Goal: Task Accomplishment & Management: Manage account settings

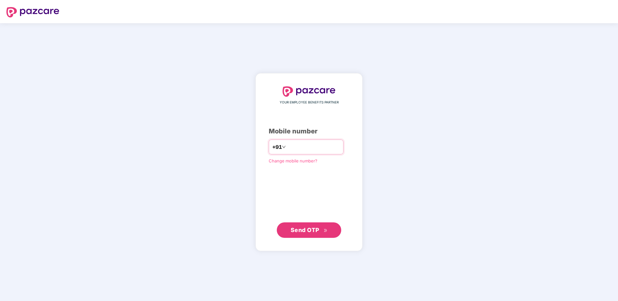
type input "**********"
click at [316, 223] on button "Send OTP" at bounding box center [309, 229] width 64 height 15
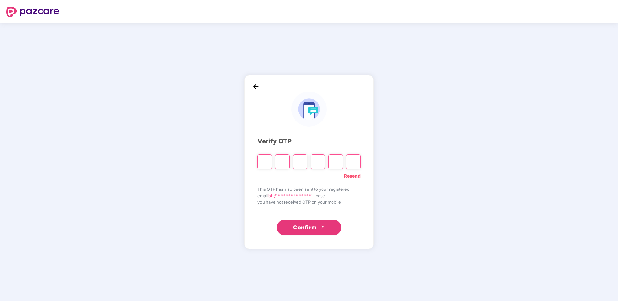
type input "*"
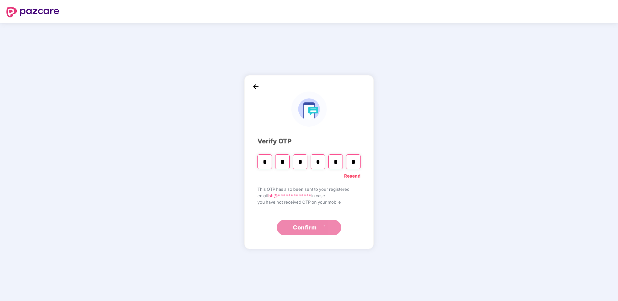
type input "*"
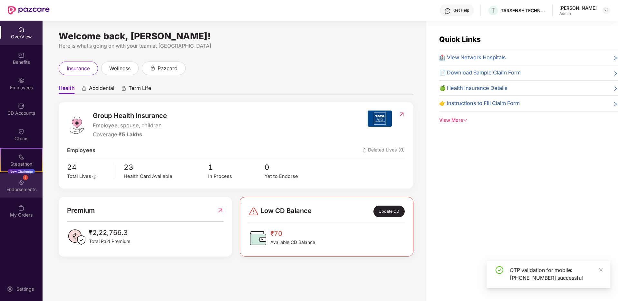
click at [31, 184] on div "1 Endorsements" at bounding box center [21, 185] width 43 height 24
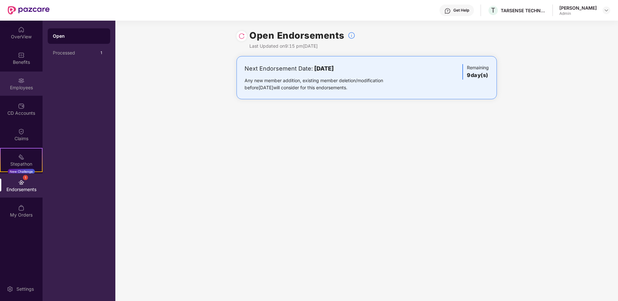
click at [24, 90] on div "Employees" at bounding box center [21, 87] width 43 height 6
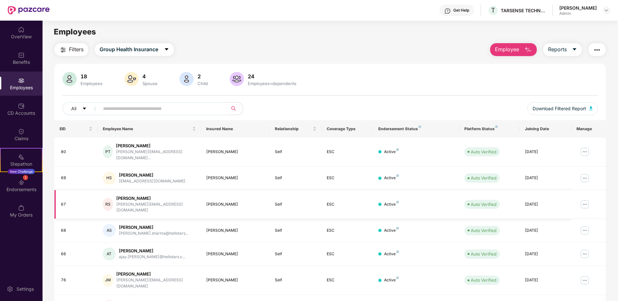
click at [585, 199] on img at bounding box center [585, 204] width 10 height 10
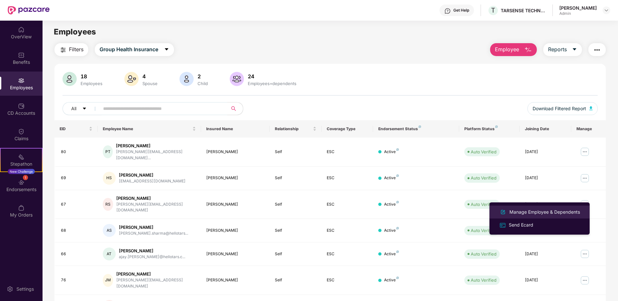
click at [545, 213] on div "Manage Employee & Dependents" at bounding box center [544, 212] width 73 height 7
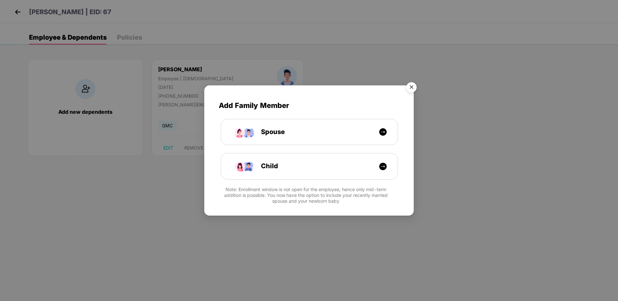
click at [411, 88] on img "Close" at bounding box center [412, 88] width 18 height 18
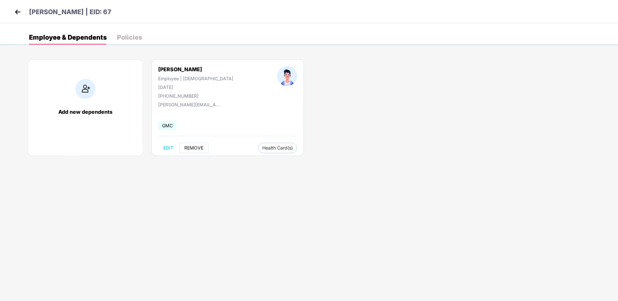
click at [197, 147] on span "REMOVE" at bounding box center [193, 147] width 19 height 5
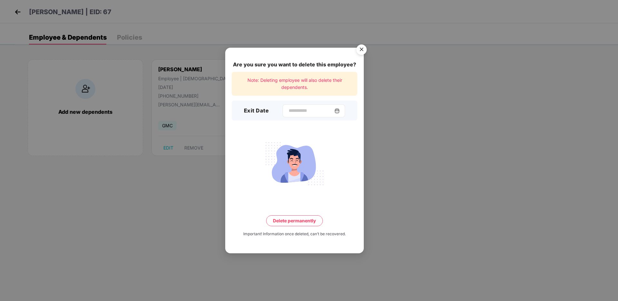
click at [322, 117] on div at bounding box center [314, 110] width 63 height 13
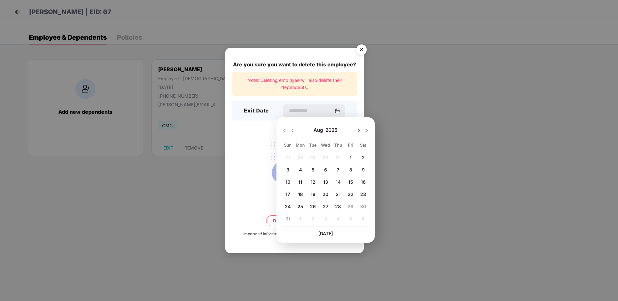
click at [293, 132] on img at bounding box center [292, 130] width 5 height 5
click at [338, 208] on span "31" at bounding box center [338, 206] width 5 height 5
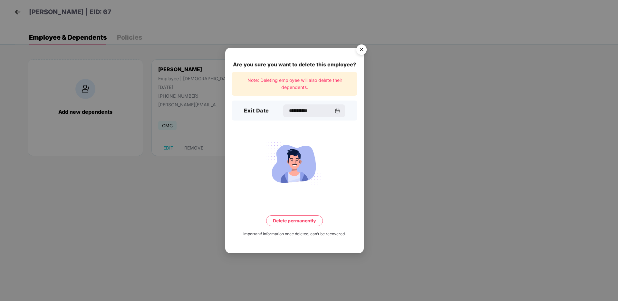
type input "**********"
click at [300, 222] on button "Delete permanently" at bounding box center [294, 220] width 57 height 11
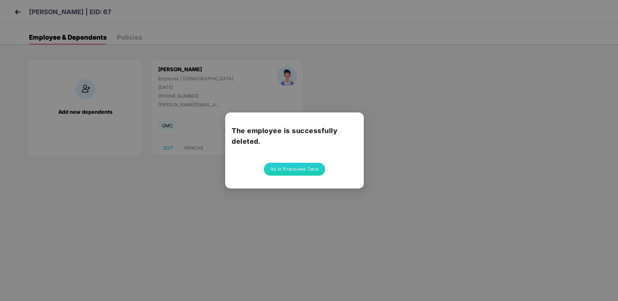
click at [301, 172] on button "Go to Employees Table" at bounding box center [294, 169] width 61 height 13
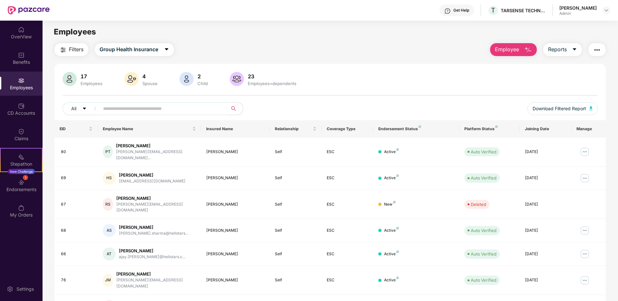
click at [144, 109] on input "text" at bounding box center [161, 109] width 116 height 10
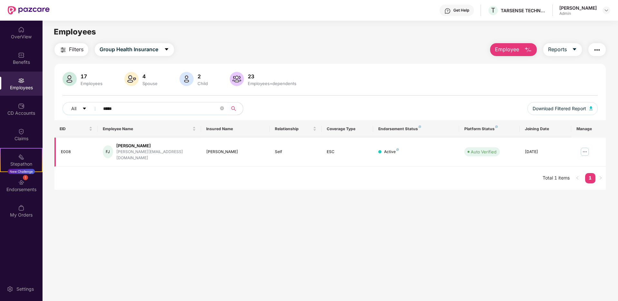
type input "*****"
click at [583, 149] on img at bounding box center [585, 152] width 10 height 10
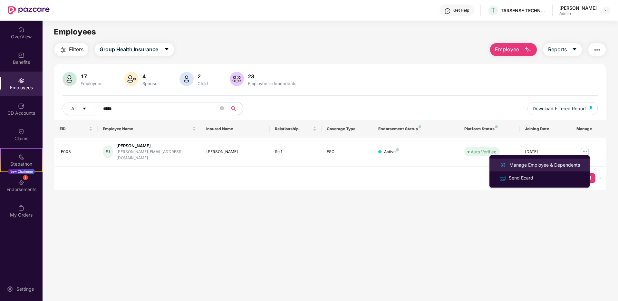
click at [553, 163] on div "Manage Employee & Dependents" at bounding box center [544, 165] width 73 height 7
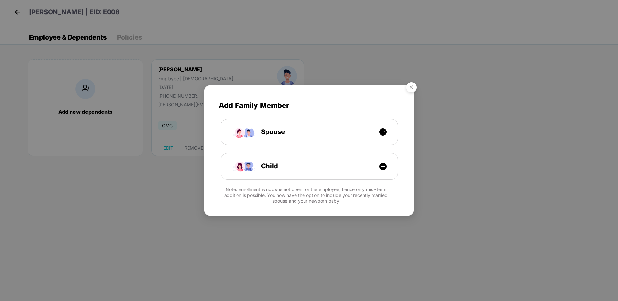
click at [415, 88] on img "Close" at bounding box center [412, 88] width 18 height 18
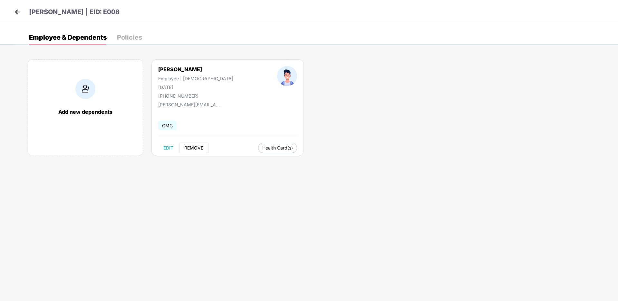
click at [191, 150] on span "REMOVE" at bounding box center [193, 147] width 19 height 5
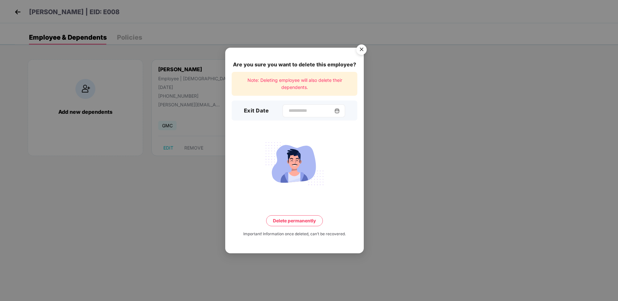
click at [283, 113] on div at bounding box center [314, 110] width 63 height 13
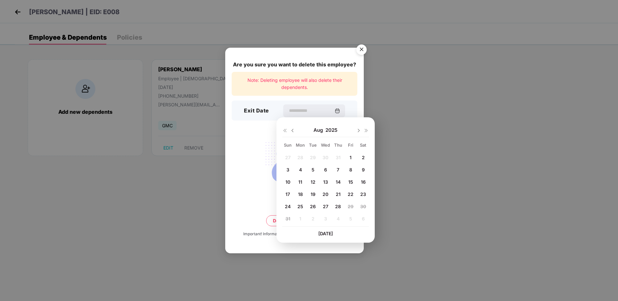
click at [295, 131] on img at bounding box center [292, 130] width 5 height 5
click at [336, 207] on span "31" at bounding box center [338, 206] width 5 height 5
type input "**********"
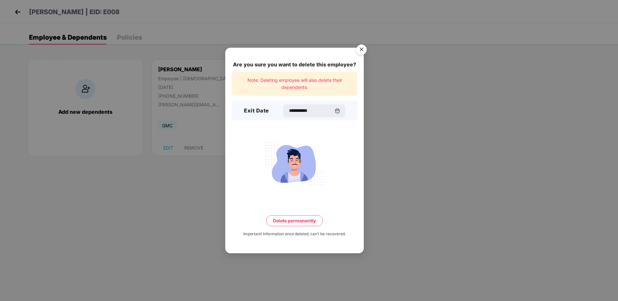
click at [308, 222] on button "Delete permanently" at bounding box center [294, 220] width 57 height 11
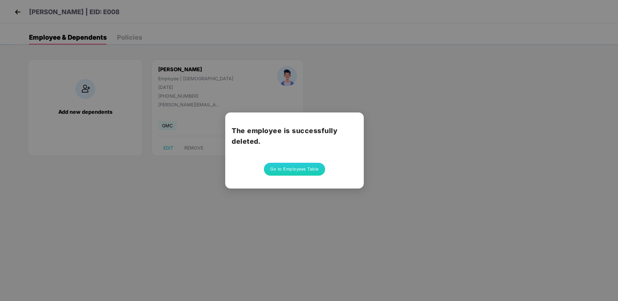
click at [290, 170] on button "Go to Employees Table" at bounding box center [294, 169] width 61 height 13
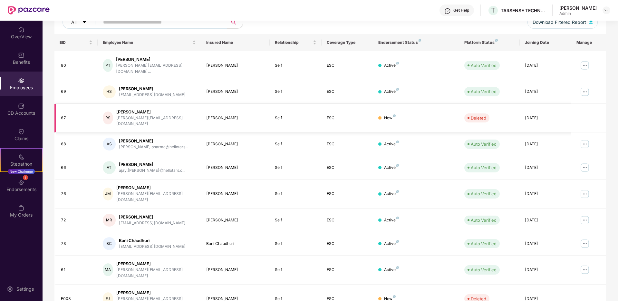
scroll to position [95, 0]
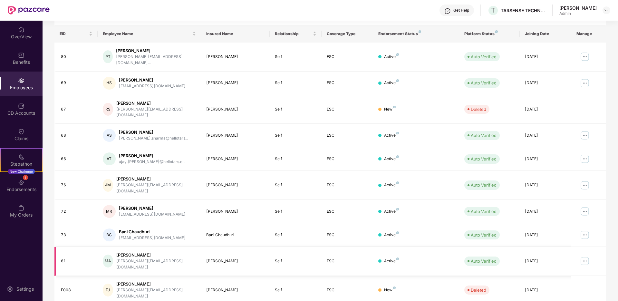
click at [585, 256] on img at bounding box center [585, 261] width 10 height 10
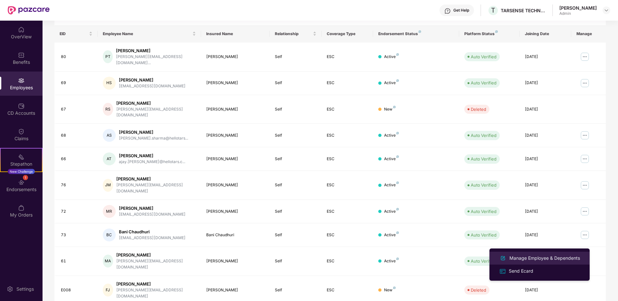
click at [550, 261] on div "Manage Employee & Dependents" at bounding box center [544, 258] width 73 height 7
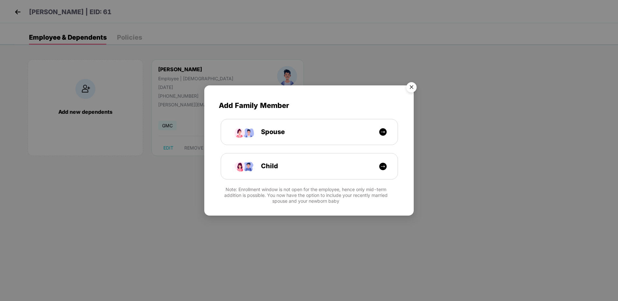
click at [415, 87] on img "Close" at bounding box center [412, 88] width 18 height 18
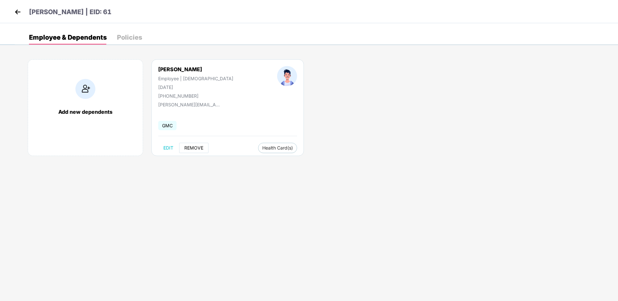
click at [196, 146] on span "REMOVE" at bounding box center [193, 147] width 19 height 5
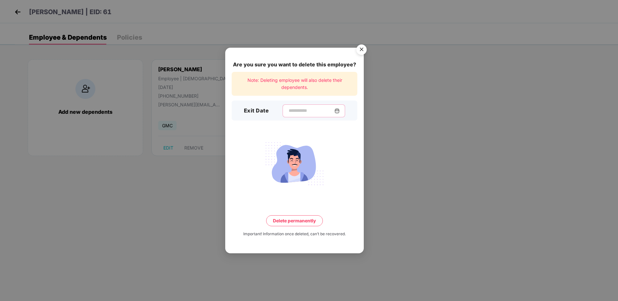
click at [335, 113] on input at bounding box center [311, 110] width 46 height 7
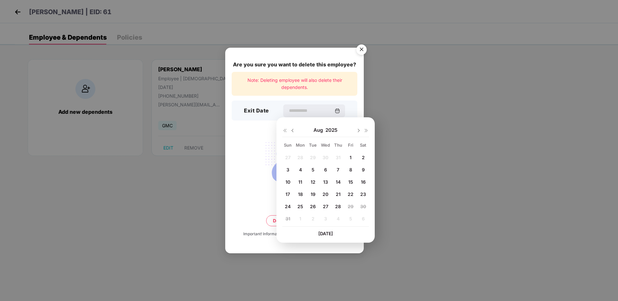
click at [395, 88] on div "Are you sure you want to delete this employee? Note: Deleting employee will als…" at bounding box center [309, 150] width 618 height 301
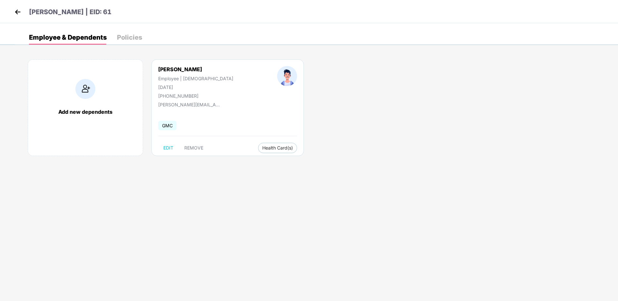
click at [20, 12] on img at bounding box center [18, 12] width 10 height 10
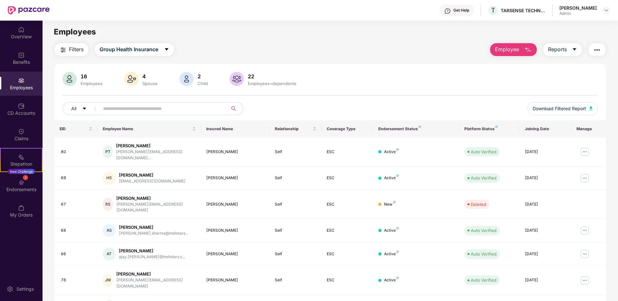
scroll to position [95, 0]
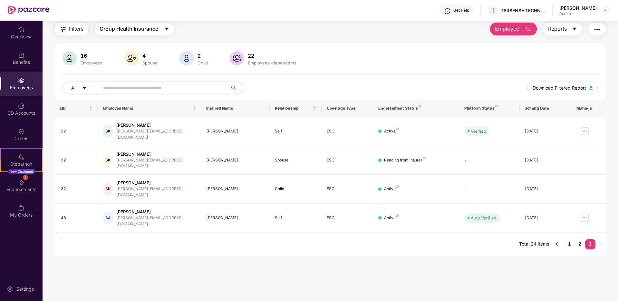
scroll to position [21, 0]
click at [578, 239] on link "2" at bounding box center [580, 244] width 10 height 10
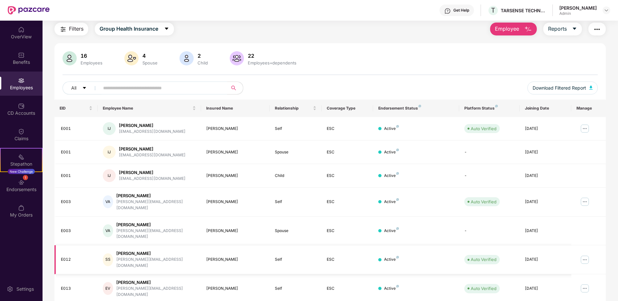
scroll to position [95, 0]
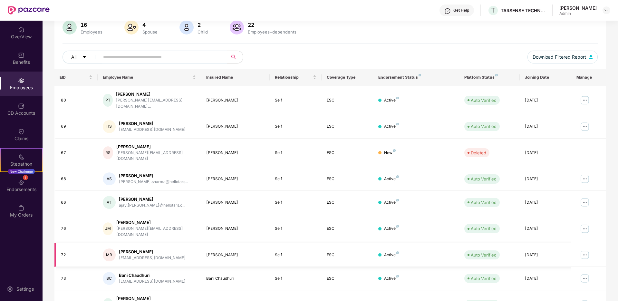
scroll to position [0, 0]
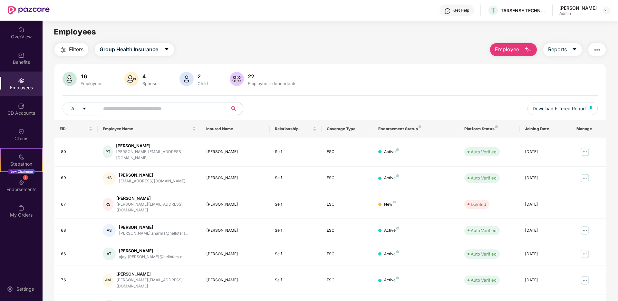
click at [516, 53] on span "Employee" at bounding box center [507, 49] width 24 height 8
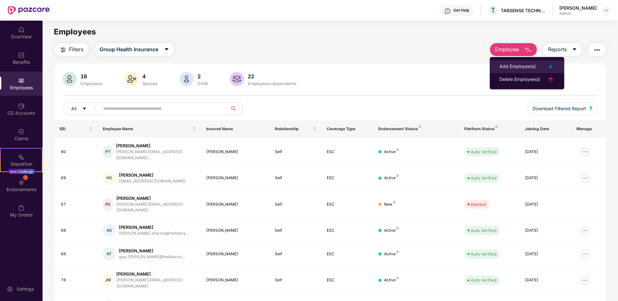
click at [516, 64] on div "Add Employee(s)" at bounding box center [518, 67] width 36 height 8
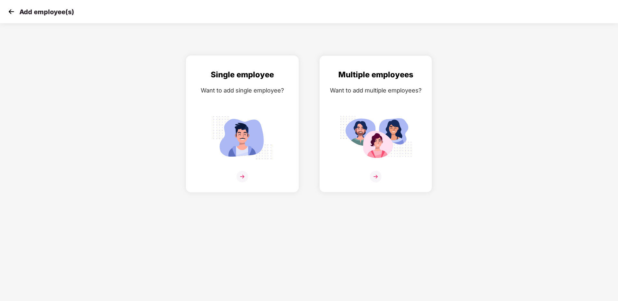
click at [271, 83] on div "Single employee Want to add single employee?" at bounding box center [242, 130] width 99 height 122
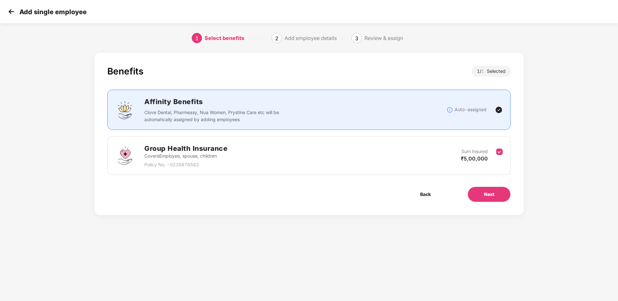
click at [501, 110] on img at bounding box center [499, 110] width 8 height 8
click at [493, 195] on span "Next" at bounding box center [489, 194] width 10 height 7
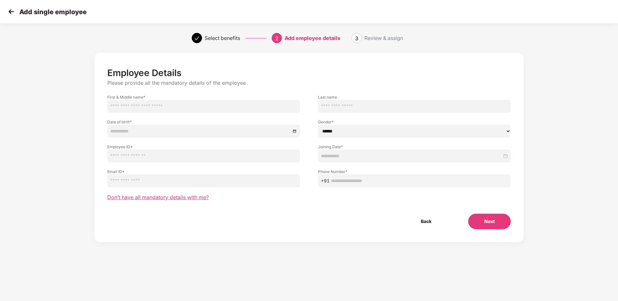
click at [188, 196] on span "Don’t have all mandatory details with me?" at bounding box center [158, 197] width 102 height 7
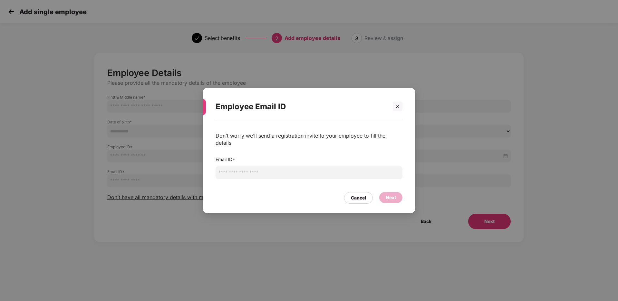
click at [231, 166] on input "email" at bounding box center [309, 172] width 187 height 13
type input "**********"
click at [393, 194] on div "Next" at bounding box center [391, 197] width 10 height 7
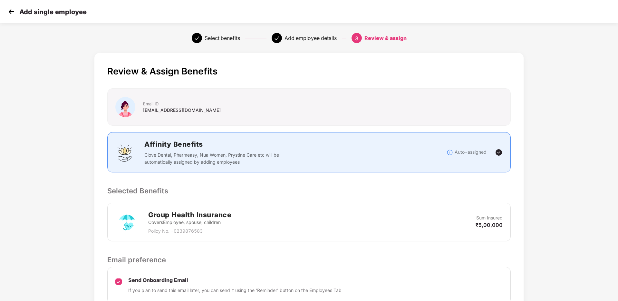
scroll to position [59, 0]
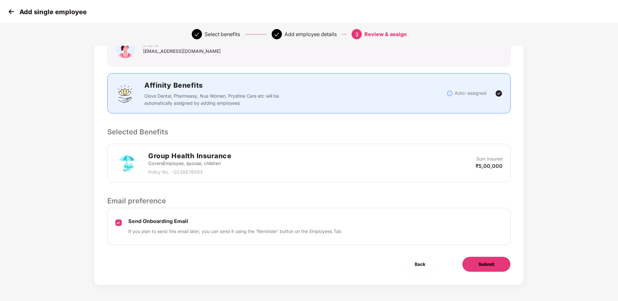
click at [470, 270] on button "Submit" at bounding box center [486, 264] width 49 height 15
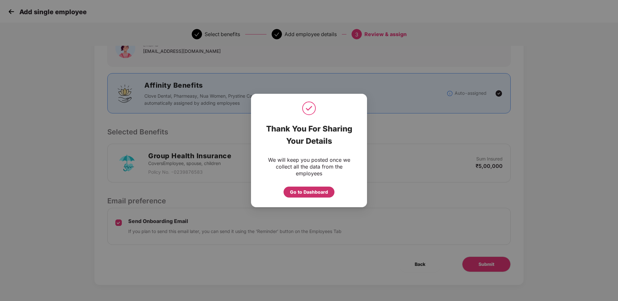
click at [310, 193] on div "Go to Dashboard" at bounding box center [309, 192] width 38 height 7
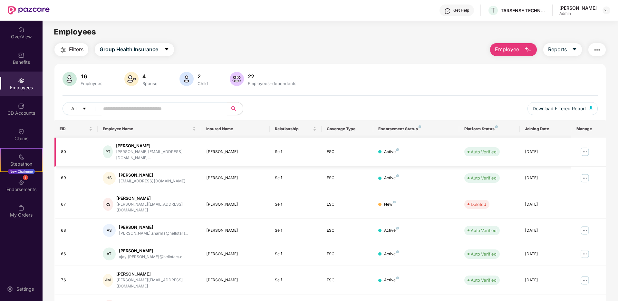
scroll to position [95, 0]
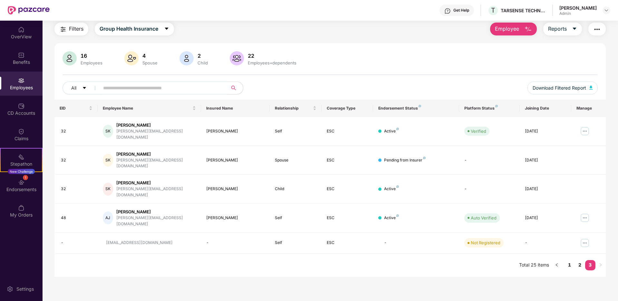
scroll to position [21, 0]
